Goal: Task Accomplishment & Management: Complete application form

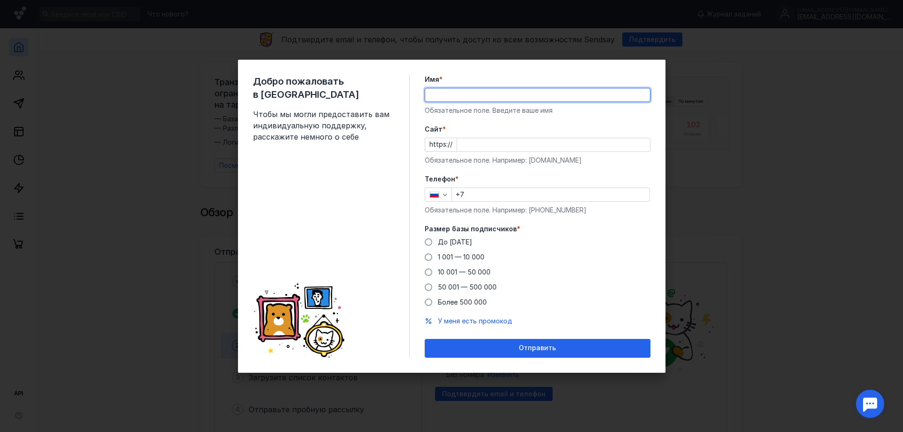
type input "[PERSON_NAME]"
click at [483, 156] on div "Обязательное поле. Например: [DOMAIN_NAME]" at bounding box center [538, 160] width 226 height 9
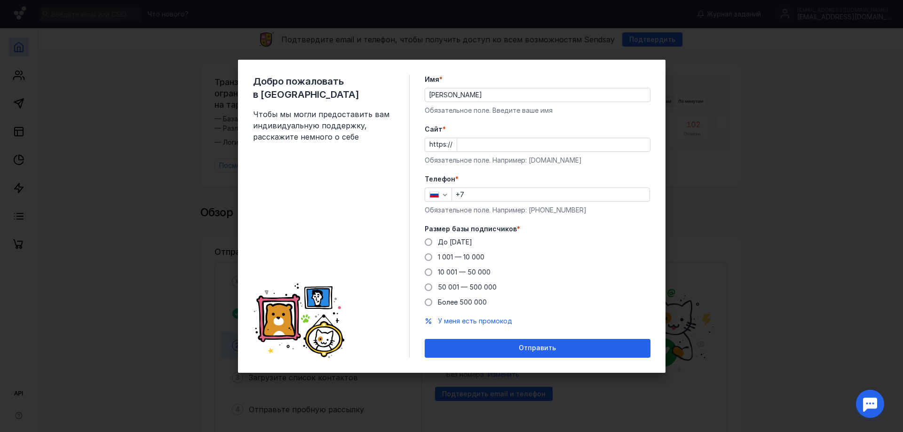
click at [478, 141] on input "Cайт *" at bounding box center [553, 144] width 193 height 13
paste input "[DOMAIN_NAME]"
type input "[DOMAIN_NAME]"
click at [486, 194] on input "+7" at bounding box center [551, 194] width 198 height 13
paste input "[PHONE_NUMBER]"
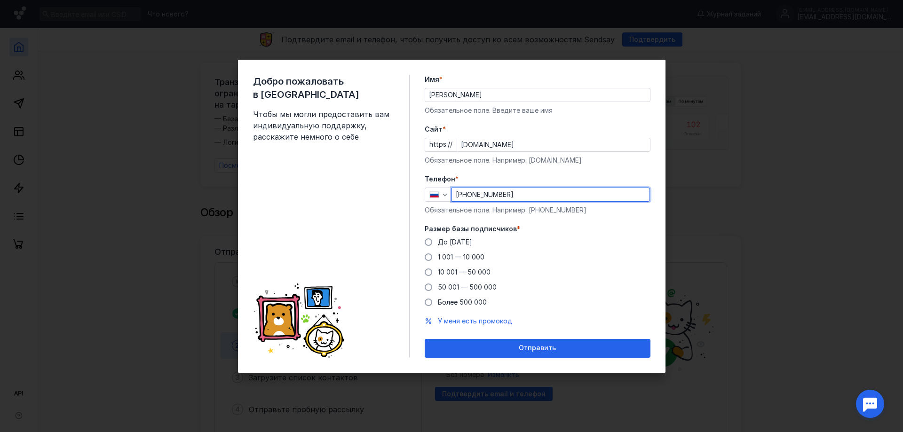
click at [469, 195] on input "[PHONE_NUMBER]" at bounding box center [551, 194] width 198 height 13
type input "[PHONE_NUMBER]"
click at [520, 229] on label "Размер базы подписчиков *" at bounding box center [538, 228] width 226 height 9
click at [431, 242] on span at bounding box center [429, 242] width 8 height 8
click at [0, 0] on input "До [DATE]" at bounding box center [0, 0] width 0 height 0
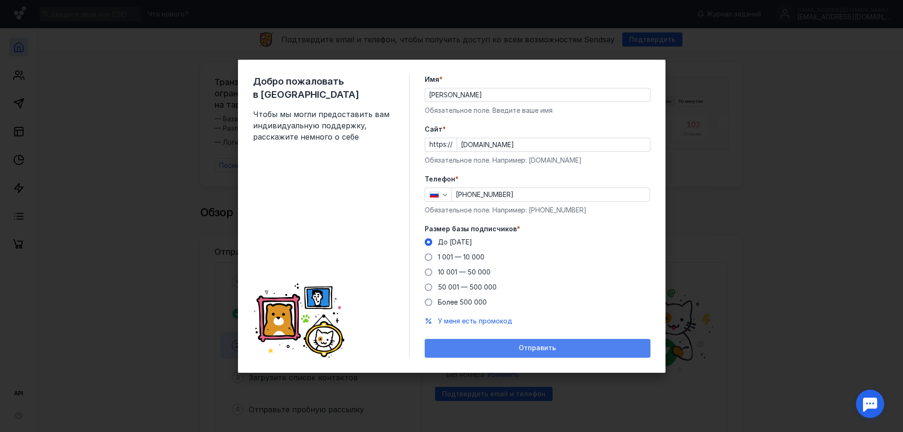
click at [581, 343] on div "Отправить" at bounding box center [538, 348] width 226 height 19
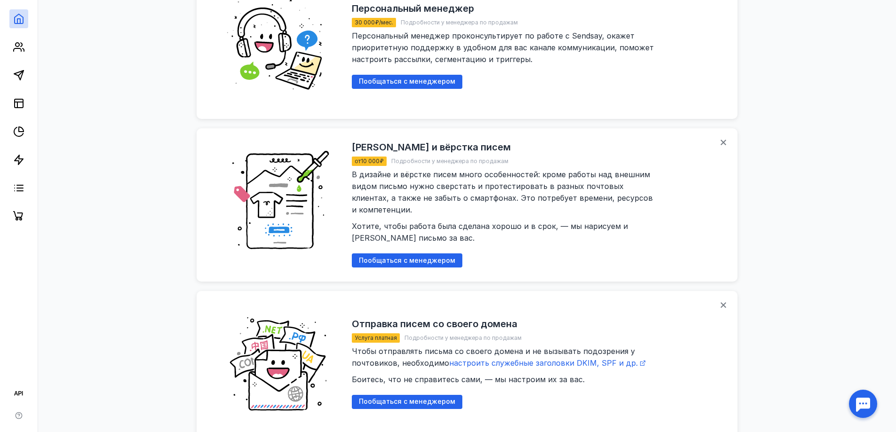
scroll to position [941, 0]
drag, startPoint x: 433, startPoint y: 180, endPoint x: 645, endPoint y: 181, distance: 211.7
click at [645, 181] on span "В дизайне и вёрстке писем много особенностей: кроме работы над внешним видом пи…" at bounding box center [505, 205] width 306 height 73
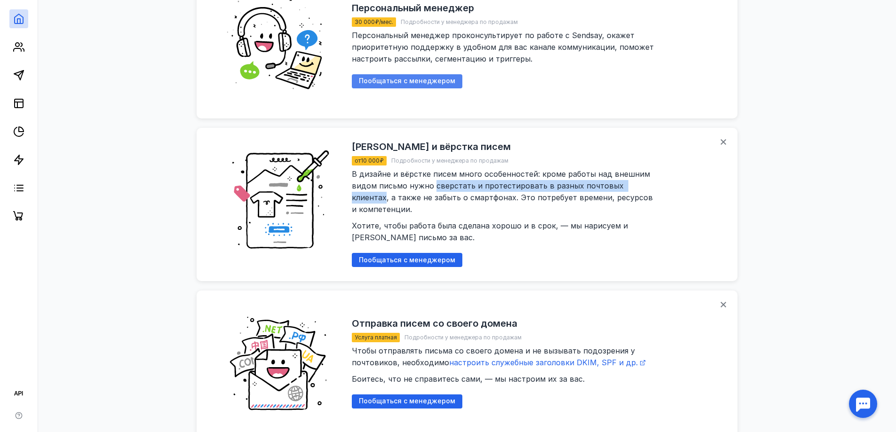
copy span "сверстать и протестировать в разных почтовых клиентах"
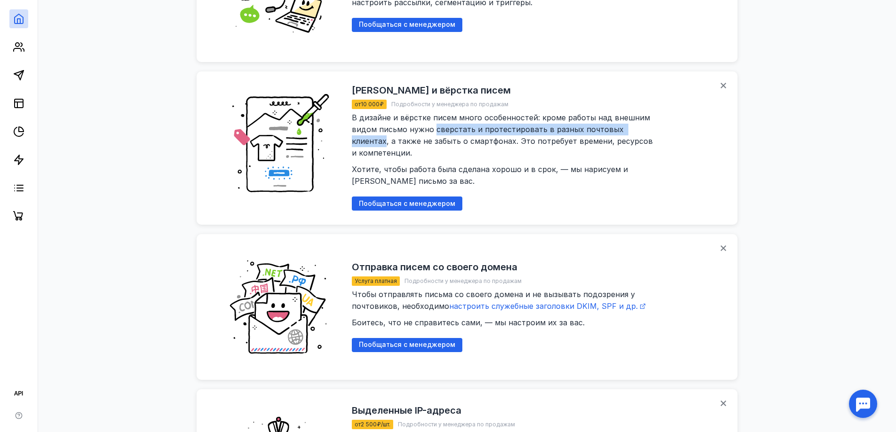
scroll to position [1082, 0]
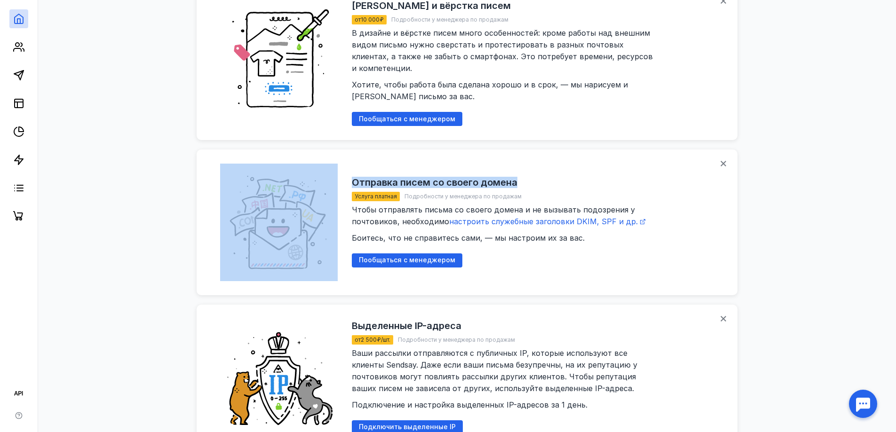
drag, startPoint x: 523, startPoint y: 169, endPoint x: 339, endPoint y: 169, distance: 183.9
click at [339, 169] on div "Отправка писем со своего домена Услуга платная Подробности у менеджера по прода…" at bounding box center [467, 223] width 541 height 146
copy div "Отправка писем со своего домена"
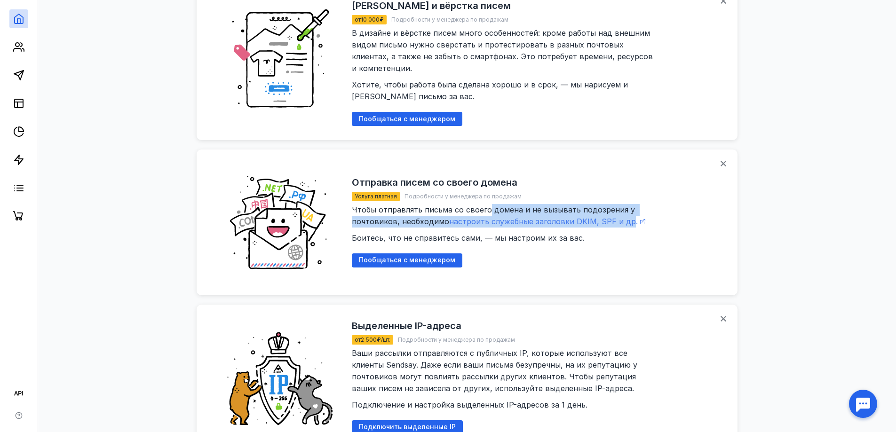
drag, startPoint x: 486, startPoint y: 200, endPoint x: 625, endPoint y: 206, distance: 138.9
click at [625, 206] on span "Чтобы отправлять письма со своего домена и не вызывать подозрения у почтовиков,…" at bounding box center [505, 224] width 306 height 38
copy span "домена и не вызывать подозрения у почтовиков, необходимо настроить служебные за…"
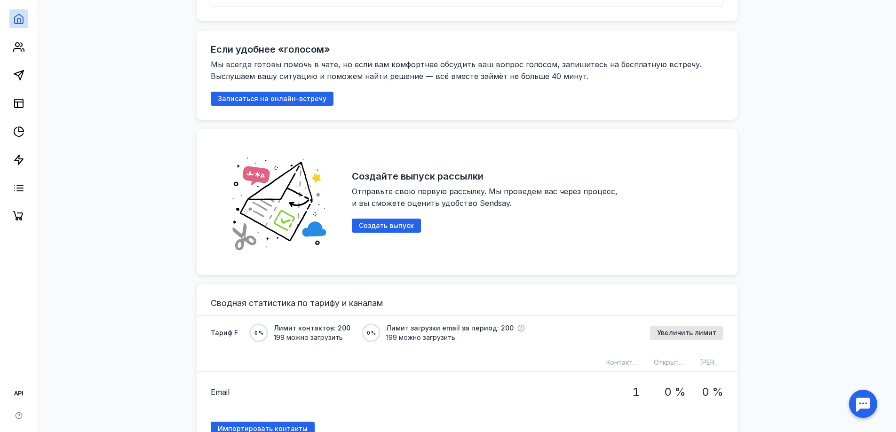
scroll to position [470, 0]
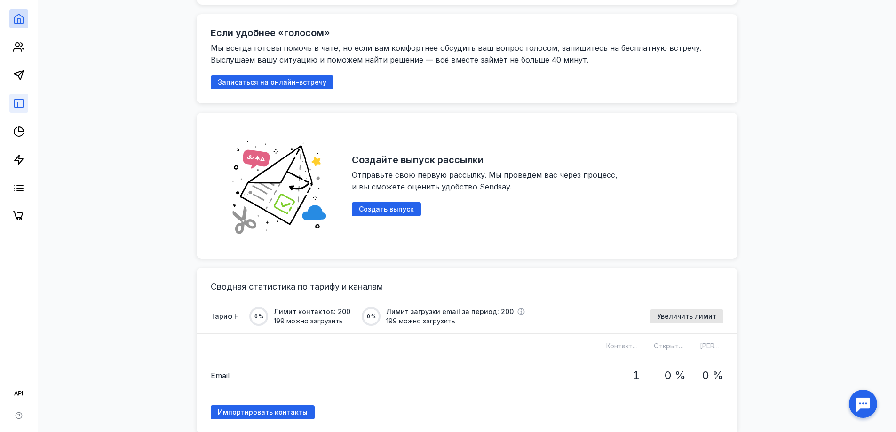
click at [15, 96] on link at bounding box center [18, 103] width 19 height 19
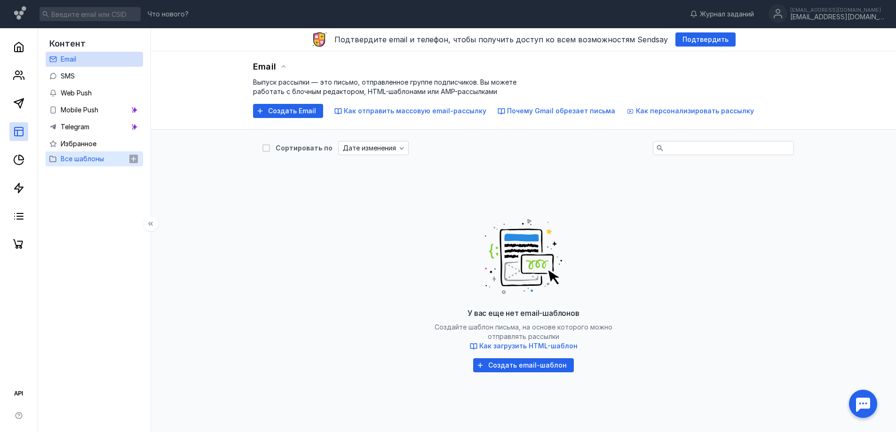
click at [70, 159] on span "Все шаблоны" at bounding box center [82, 159] width 43 height 8
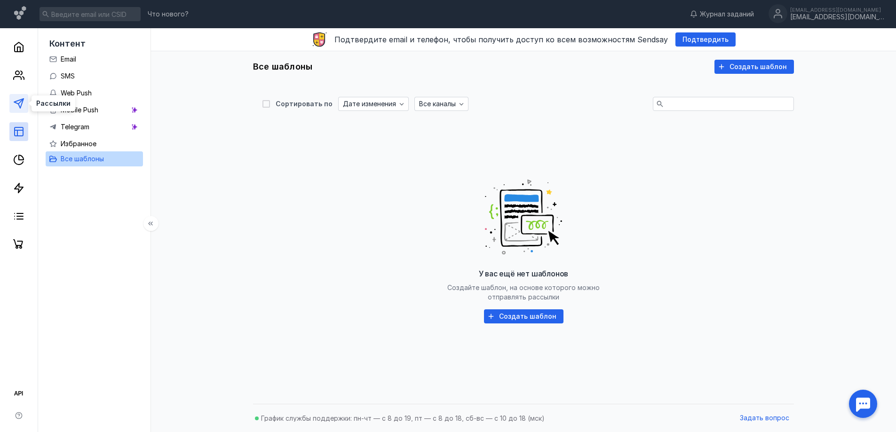
click at [14, 106] on icon at bounding box center [18, 103] width 11 height 11
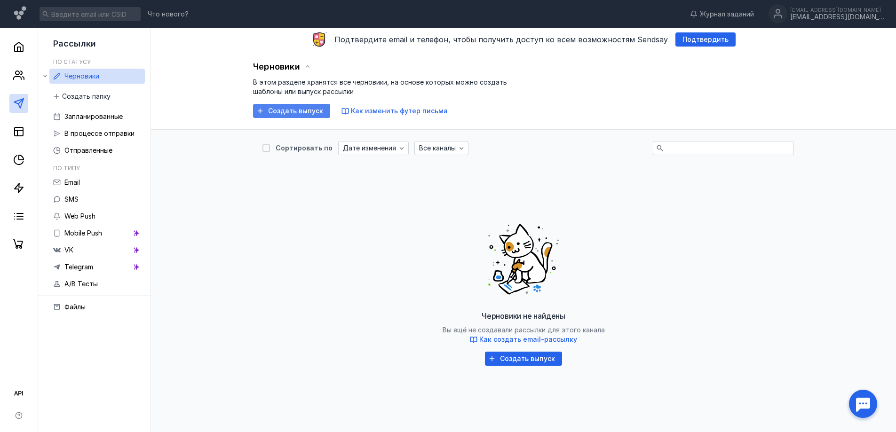
click at [301, 112] on span "Создать выпуск" at bounding box center [295, 111] width 55 height 8
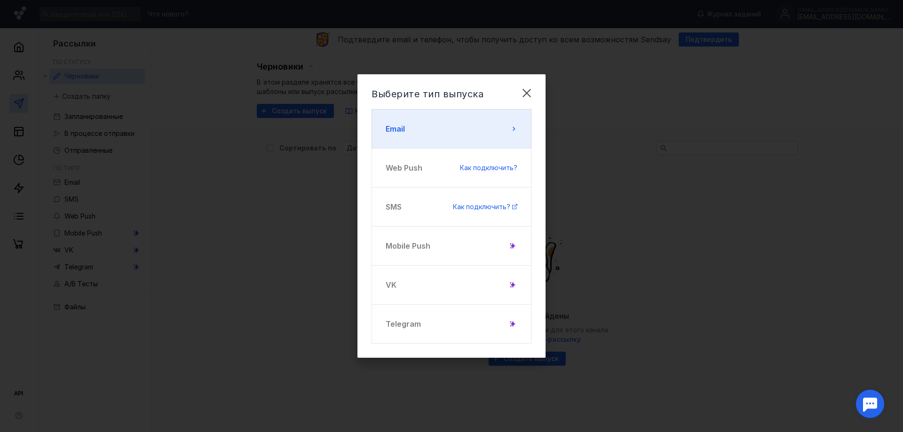
click at [404, 117] on button "Email" at bounding box center [452, 129] width 160 height 40
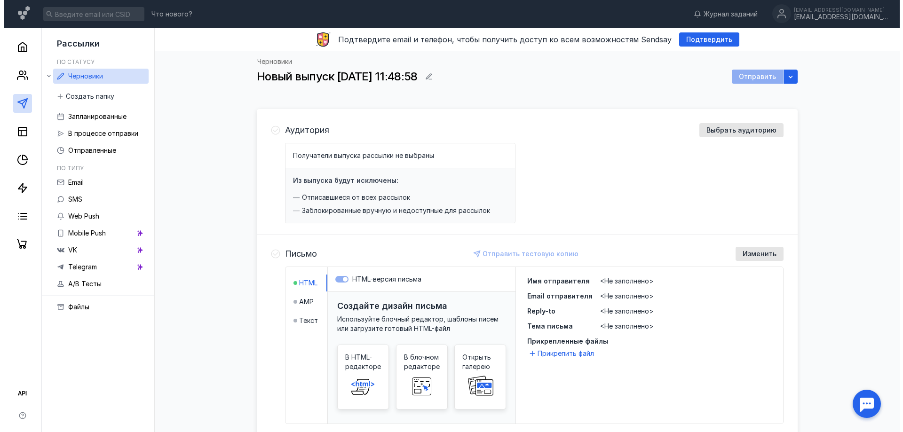
scroll to position [47, 0]
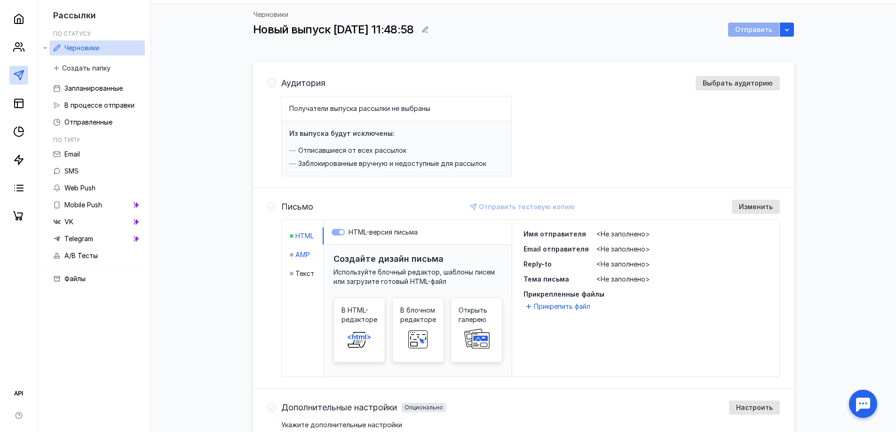
click at [310, 257] on span "AMP" at bounding box center [302, 254] width 15 height 9
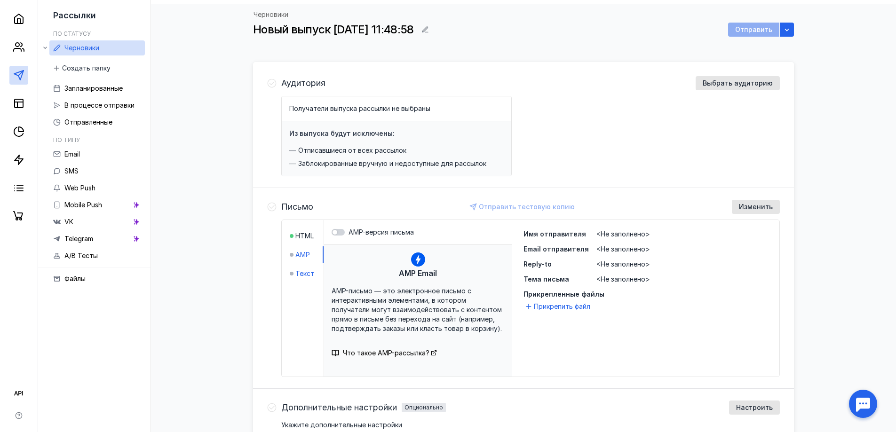
click at [306, 270] on span "Текст" at bounding box center [304, 273] width 19 height 9
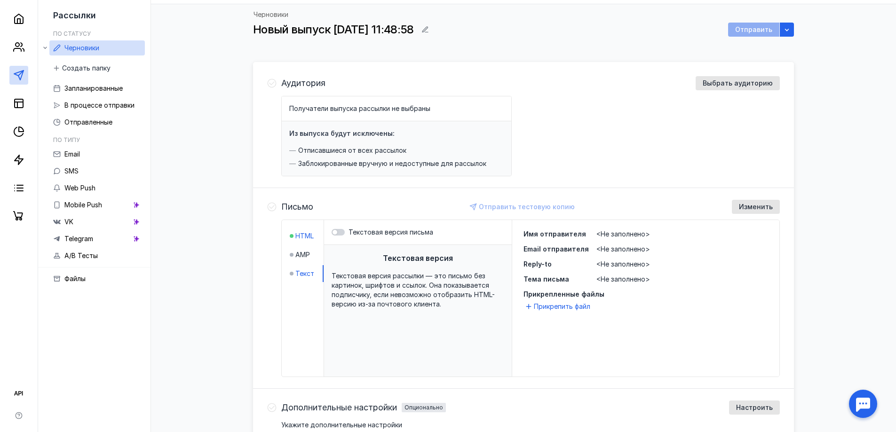
click at [312, 236] on span "HTML" at bounding box center [304, 235] width 18 height 9
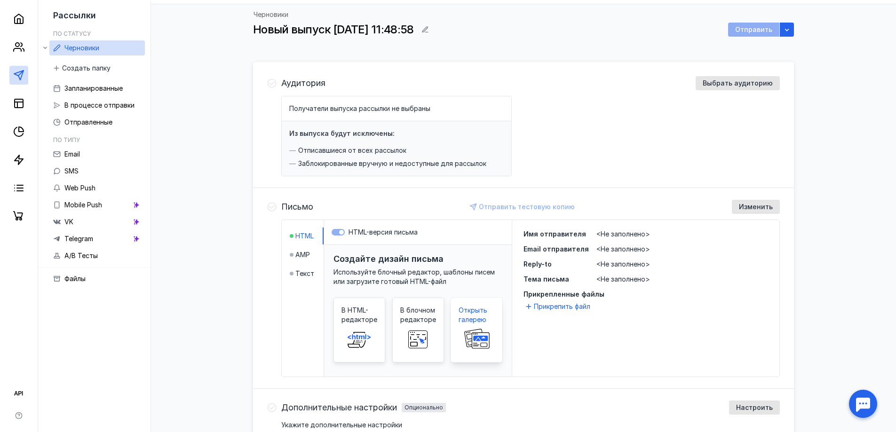
click at [467, 323] on span "Открыть галерею" at bounding box center [477, 315] width 36 height 19
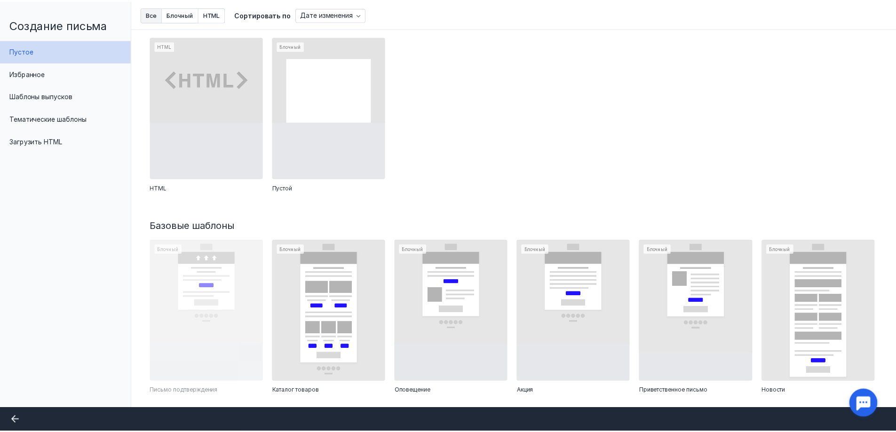
scroll to position [0, 0]
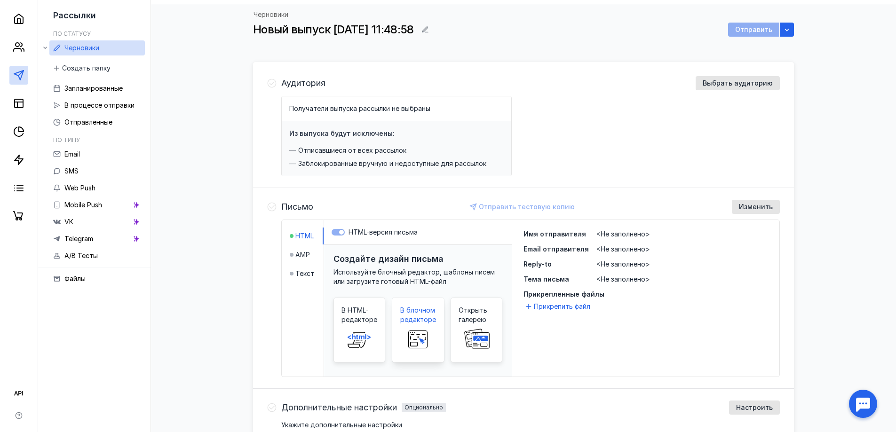
click at [404, 322] on span "В блочном редакторе" at bounding box center [418, 315] width 36 height 19
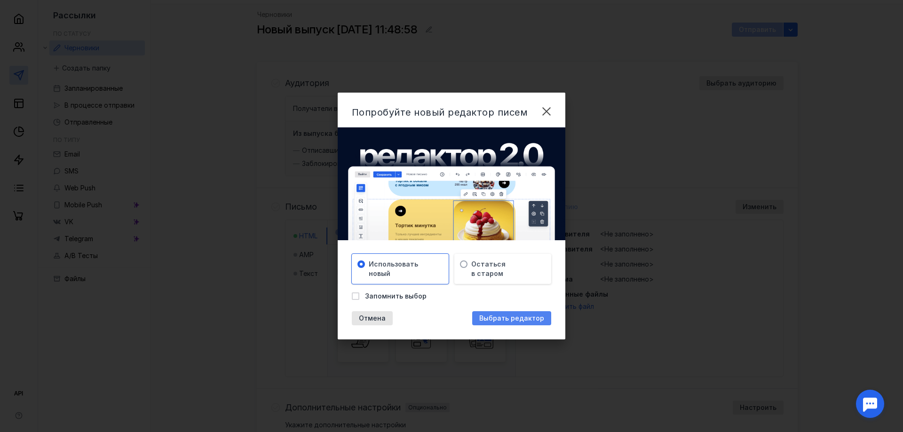
click at [515, 317] on span "Выбрать редактор" at bounding box center [511, 319] width 65 height 8
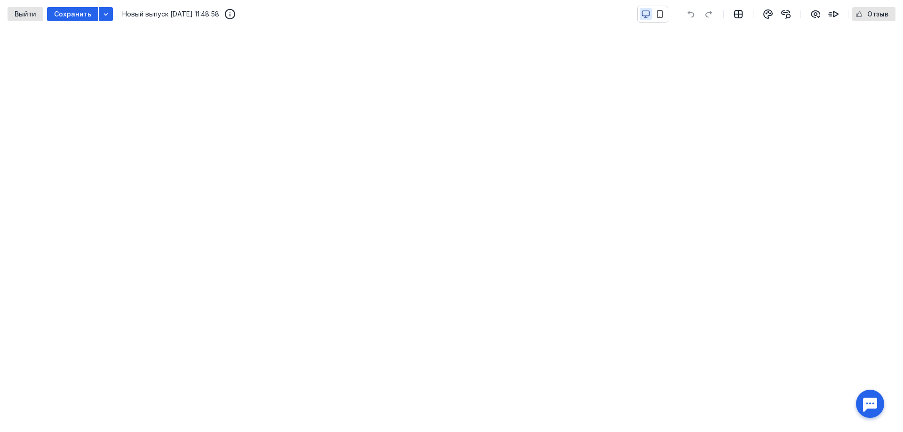
click at [20, 7] on div "Выйти Сохранить Новый выпуск [DATE] 11:48:58 Отзыв" at bounding box center [451, 14] width 903 height 28
click at [20, 10] on span "Выйти" at bounding box center [26, 14] width 22 height 8
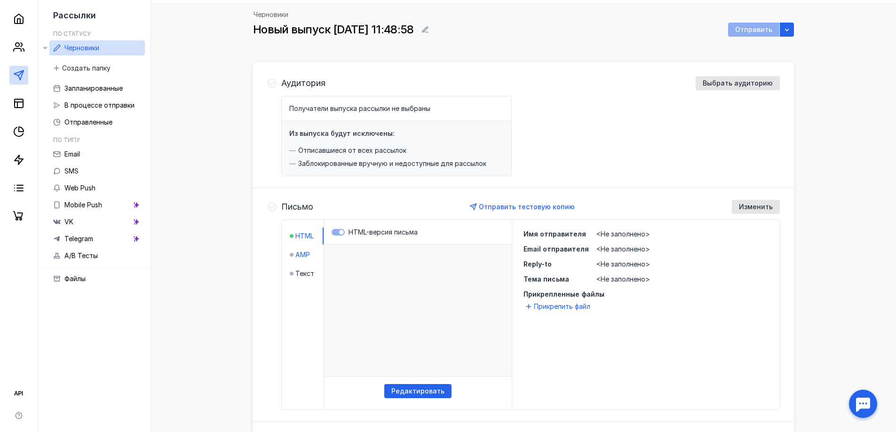
click at [299, 252] on span "AMP" at bounding box center [302, 254] width 15 height 9
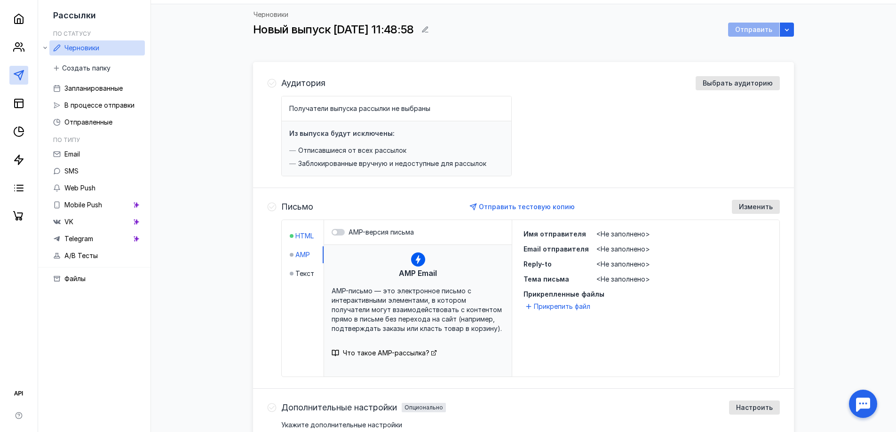
click at [304, 236] on span "HTML" at bounding box center [304, 235] width 18 height 9
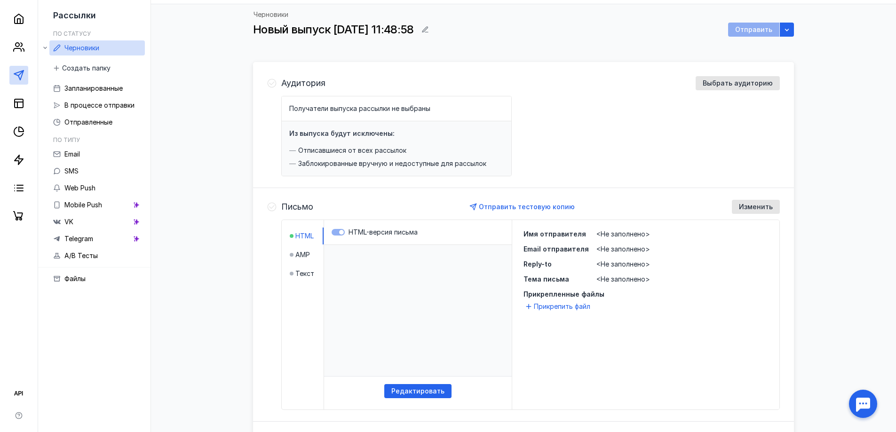
click at [407, 297] on html at bounding box center [418, 310] width 188 height 131
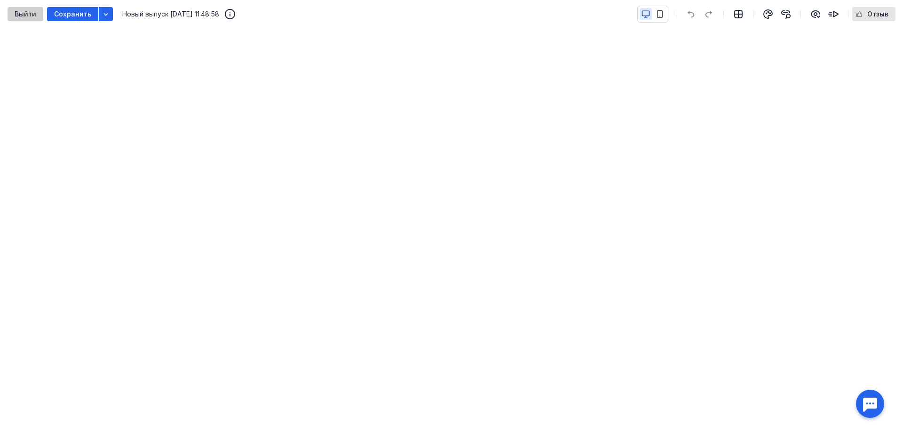
click at [24, 9] on div "Выйти" at bounding box center [26, 14] width 36 height 14
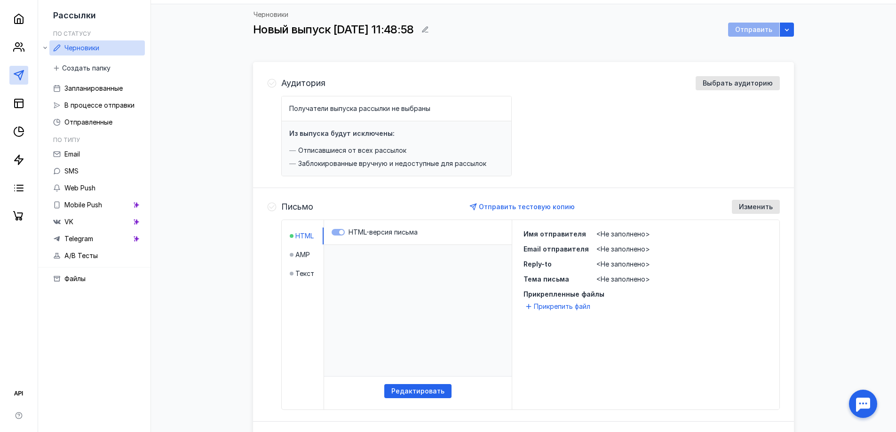
drag, startPoint x: 342, startPoint y: 232, endPoint x: 335, endPoint y: 231, distance: 6.7
click at [341, 232] on label "HTML-версия письма" at bounding box center [418, 232] width 173 height 9
click at [335, 231] on label "HTML-версия письма" at bounding box center [418, 232] width 173 height 9
click at [752, 210] on span "Изменить" at bounding box center [756, 207] width 34 height 8
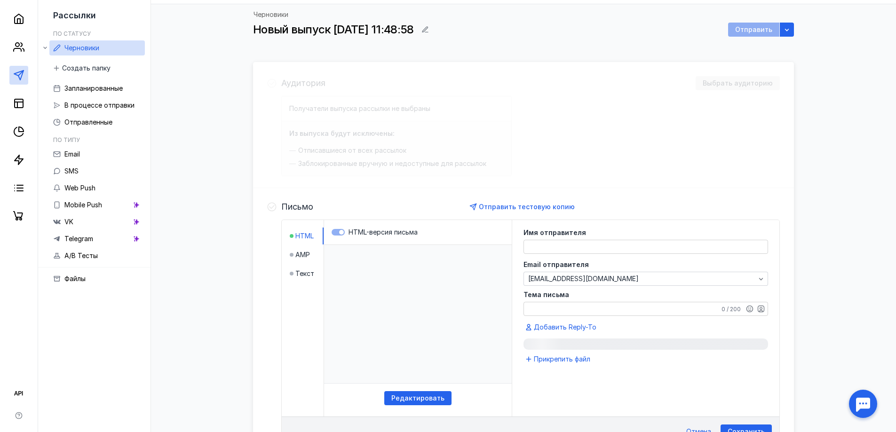
scroll to position [224, 0]
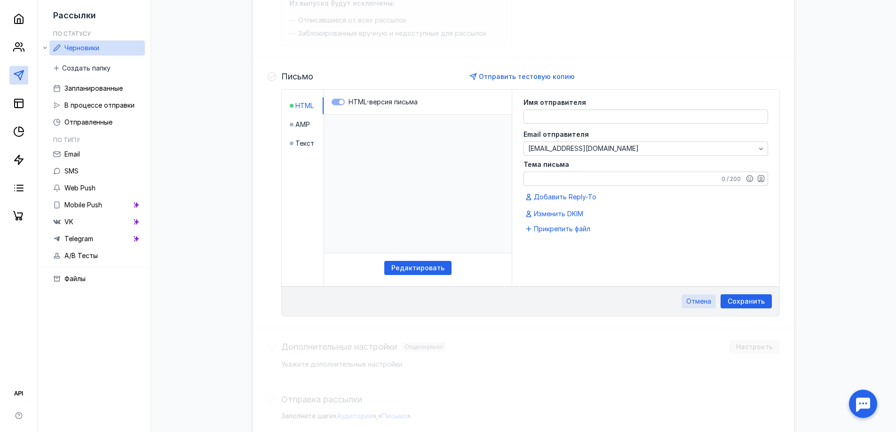
click at [694, 299] on span "Отмена" at bounding box center [698, 302] width 25 height 8
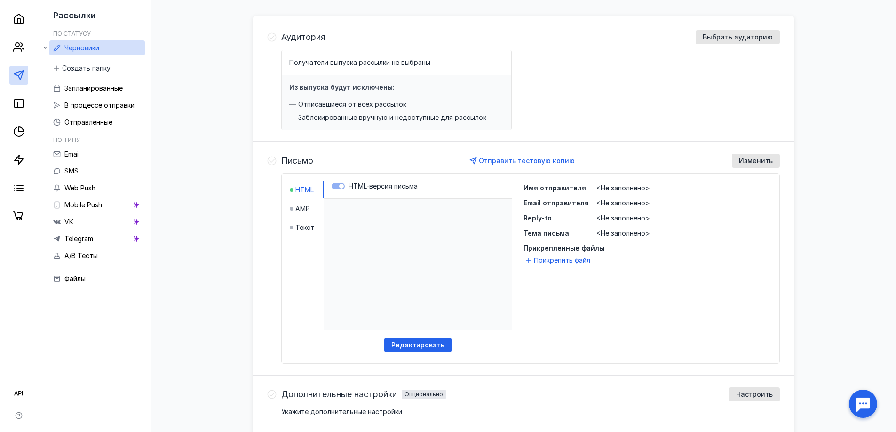
scroll to position [0, 0]
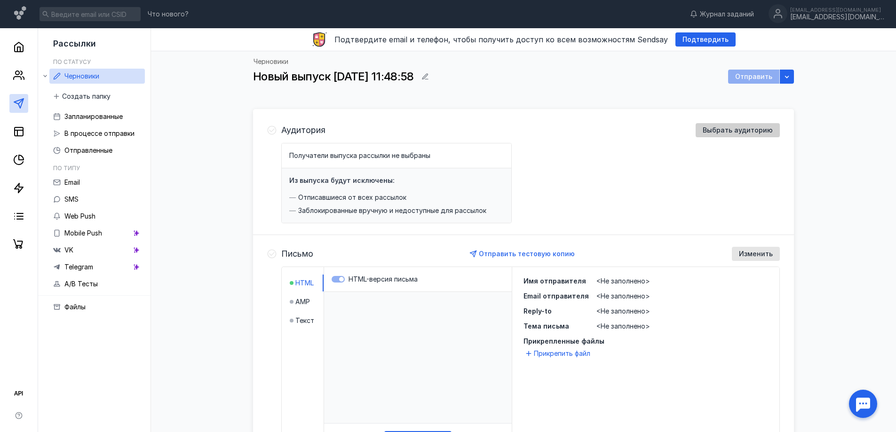
click at [746, 131] on span "Выбрать аудиторию" at bounding box center [738, 131] width 70 height 8
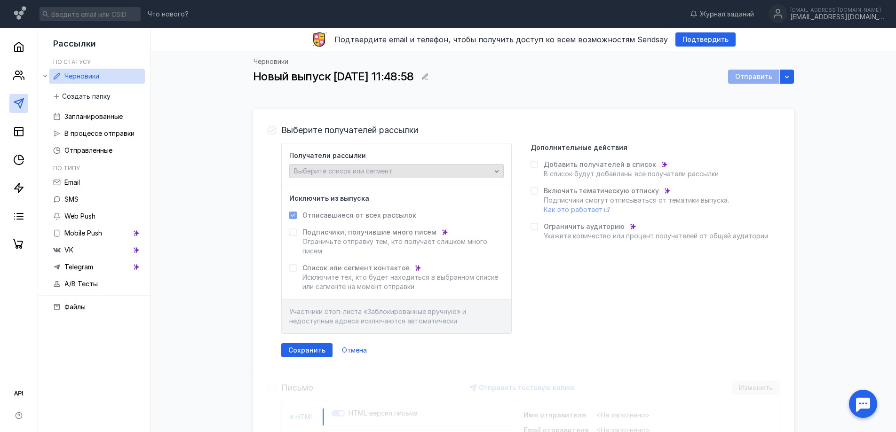
click at [497, 167] on div "Выберите список или сегмент" at bounding box center [396, 171] width 214 height 14
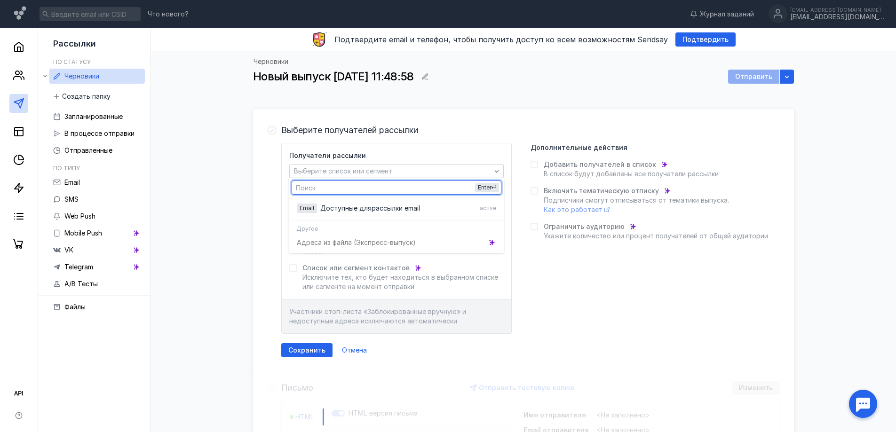
click at [502, 143] on div "Получатели рассылки Выберите список или сегмент Исключить из выпуска Отписавшие…" at bounding box center [396, 238] width 230 height 191
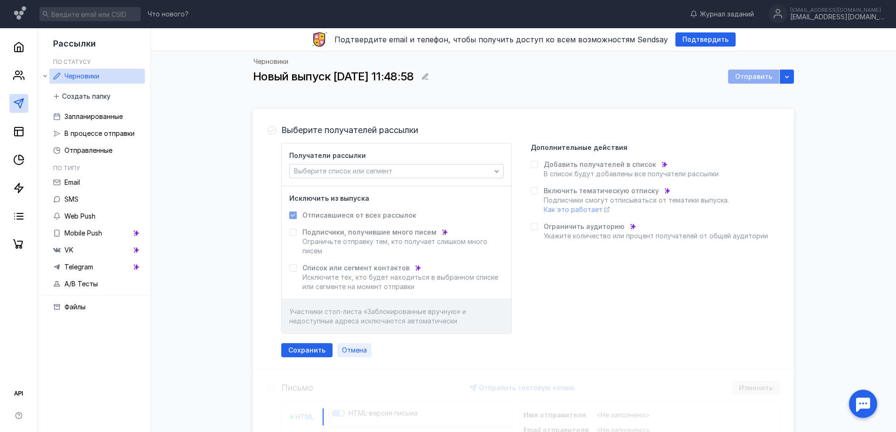
click at [343, 348] on span "Отмена" at bounding box center [354, 351] width 25 height 8
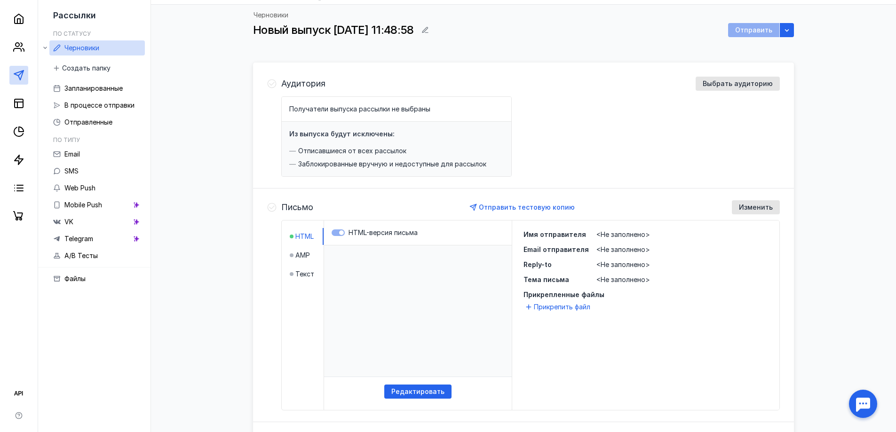
scroll to position [47, 0]
